Goal: Information Seeking & Learning: Find specific fact

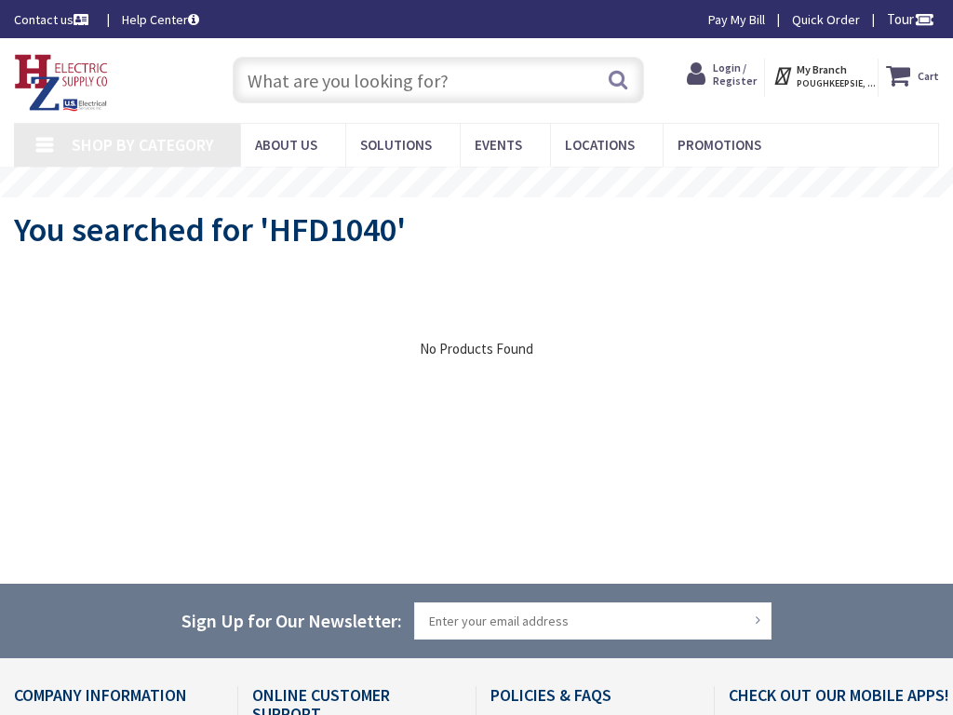
type input "[MEDICAL_DATA][GEOGRAPHIC_DATA], [GEOGRAPHIC_DATA]"
